Goal: Information Seeking & Learning: Learn about a topic

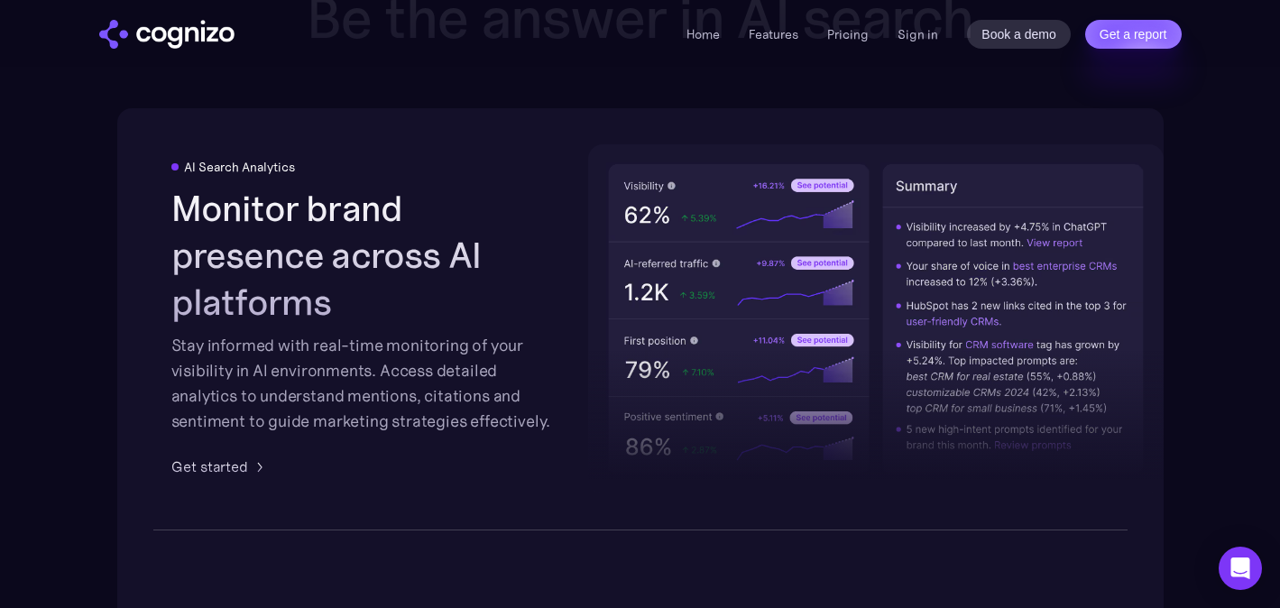
scroll to position [2828, 0]
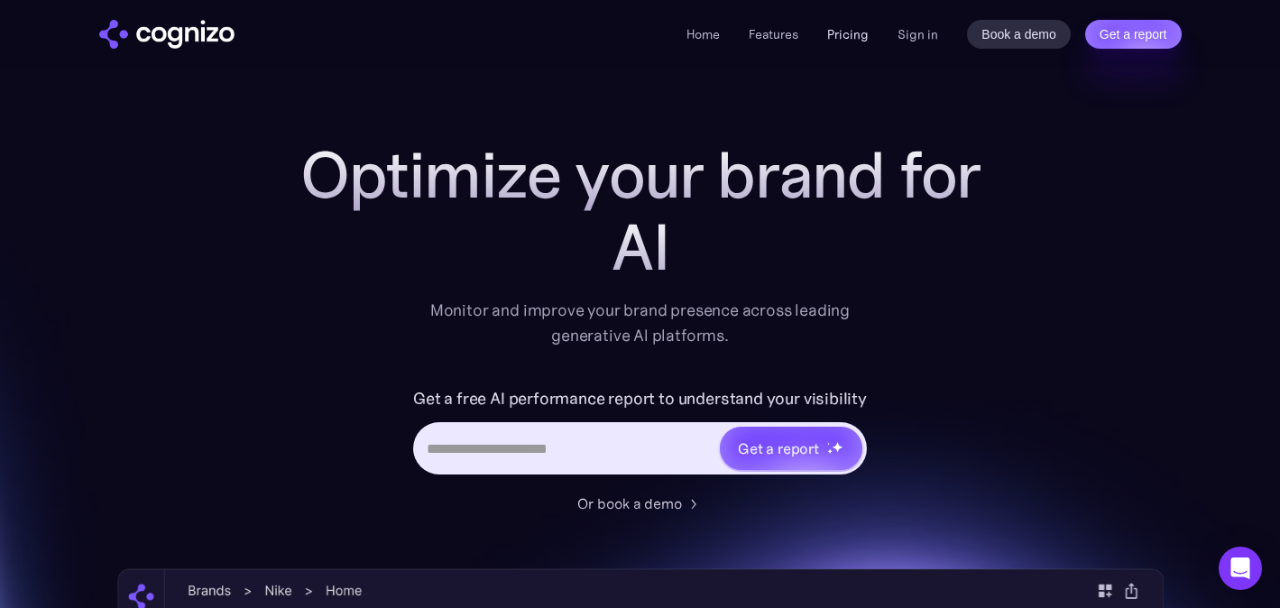
click at [846, 27] on link "Pricing" at bounding box center [848, 34] width 42 height 16
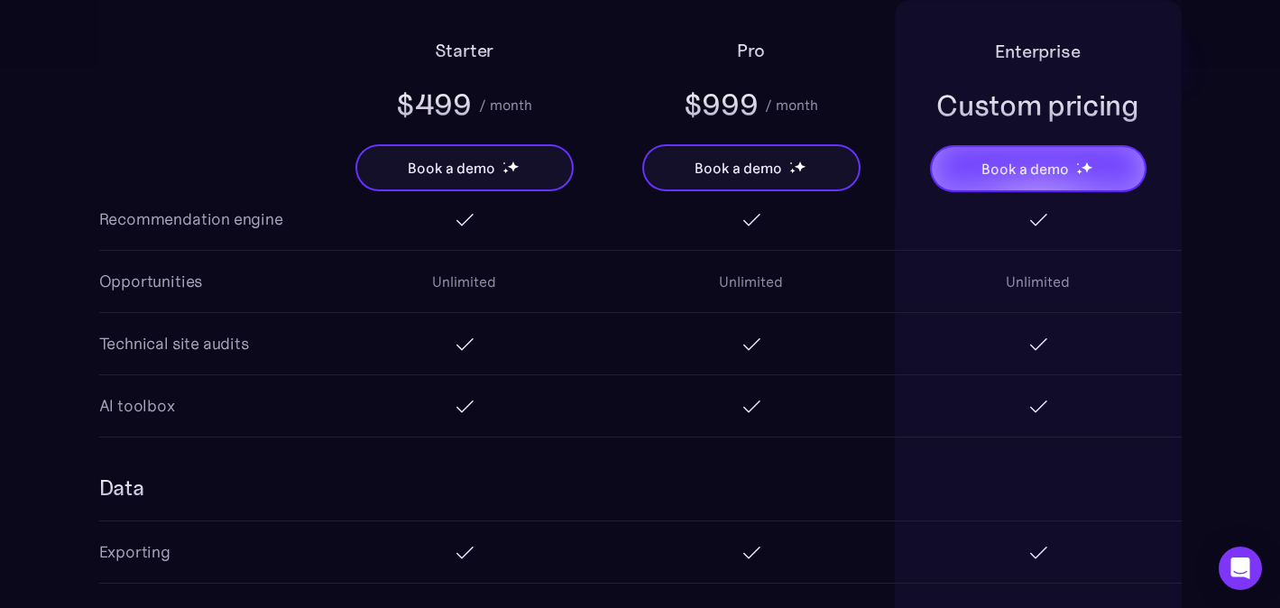
scroll to position [3026, 0]
